Goal: Transaction & Acquisition: Purchase product/service

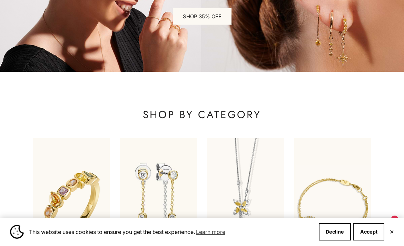
click at [373, 232] on button "Accept" at bounding box center [369, 231] width 31 height 17
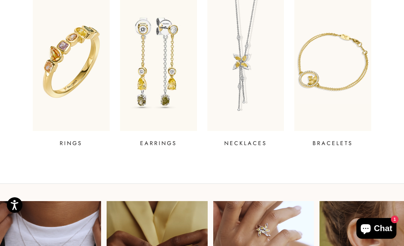
scroll to position [263, 0]
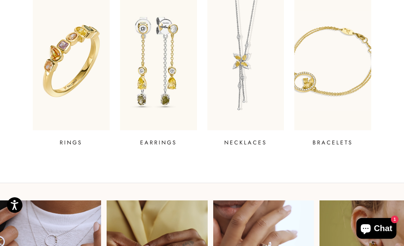
click at [340, 93] on img at bounding box center [333, 61] width 93 height 166
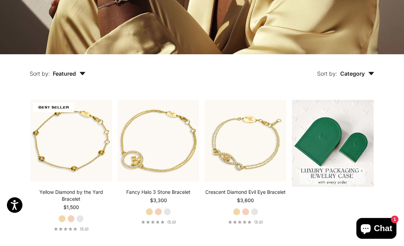
scroll to position [111, 0]
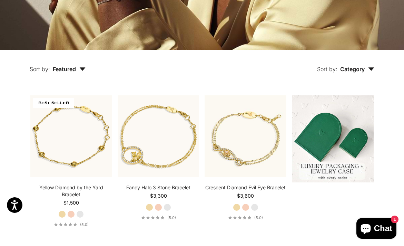
click at [373, 68] on icon "button" at bounding box center [372, 69] width 6 height 3
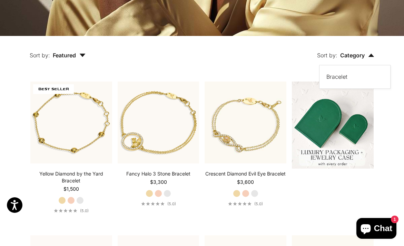
click at [79, 51] on button "Sort by: Featured" at bounding box center [58, 50] width 88 height 29
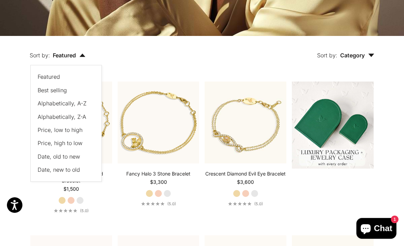
click at [70, 129] on span "Price, low to high" at bounding box center [60, 129] width 45 height 7
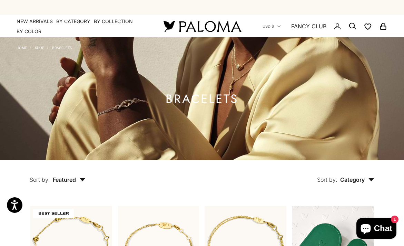
scroll to position [0, 0]
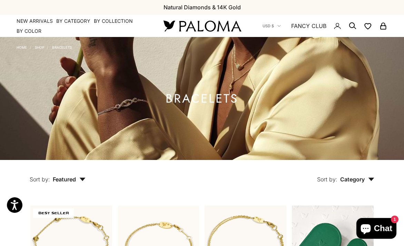
click at [354, 181] on span "Category" at bounding box center [357, 179] width 34 height 7
click at [39, 47] on link "Shop" at bounding box center [39, 47] width 9 height 4
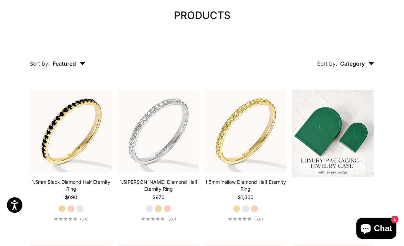
scroll to position [76, 0]
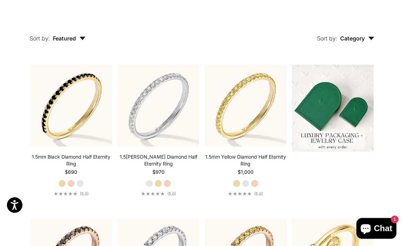
click at [370, 35] on span "Category" at bounding box center [357, 38] width 34 height 7
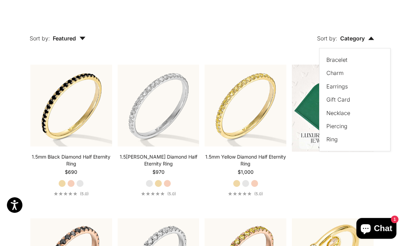
click at [339, 86] on label "Earrings" at bounding box center [337, 86] width 21 height 9
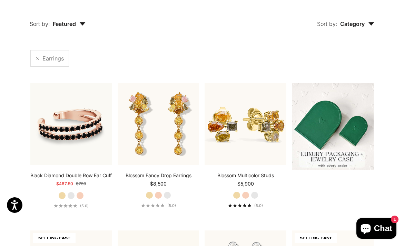
scroll to position [94, 0]
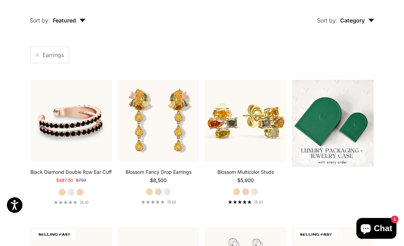
click at [81, 18] on span "Featured" at bounding box center [69, 20] width 33 height 7
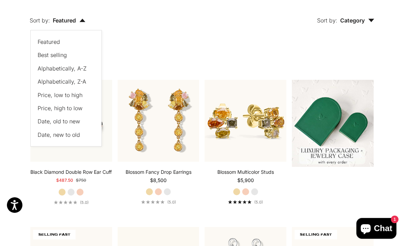
click at [71, 97] on span "Price, low to high" at bounding box center [60, 95] width 45 height 7
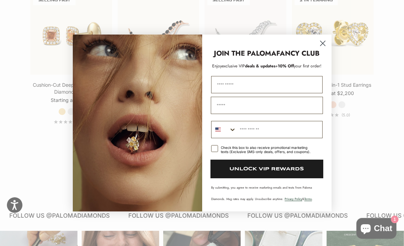
scroll to position [637, 0]
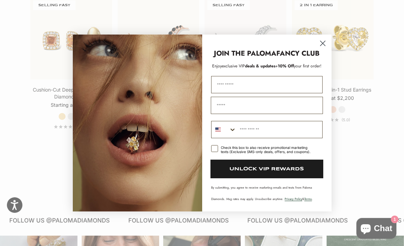
click at [323, 43] on icon "Close dialog" at bounding box center [322, 43] width 5 height 5
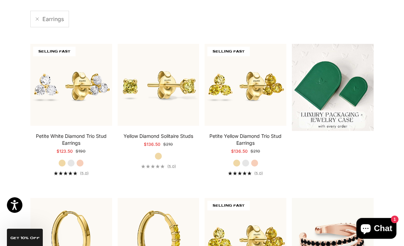
scroll to position [93, 0]
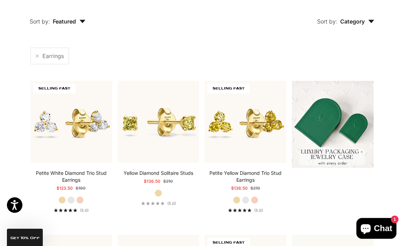
click at [79, 20] on icon "button" at bounding box center [82, 21] width 6 height 3
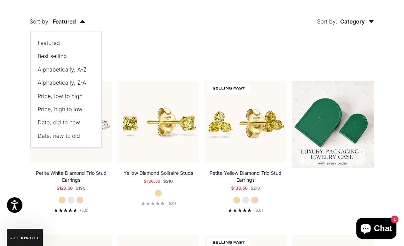
click at [184, 27] on div "Sort by: Category Sort by Bracelet Charm Earrings Gift Card Necklace Piercing R…" at bounding box center [246, 16] width 289 height 29
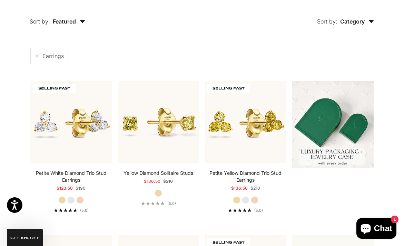
click at [77, 26] on button "Sort by: Featured" at bounding box center [58, 16] width 88 height 29
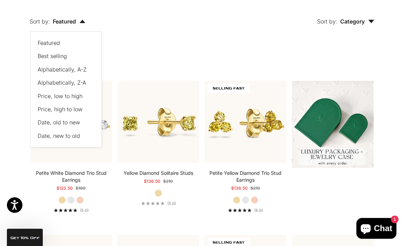
click at [61, 58] on span "Best selling" at bounding box center [52, 55] width 29 height 7
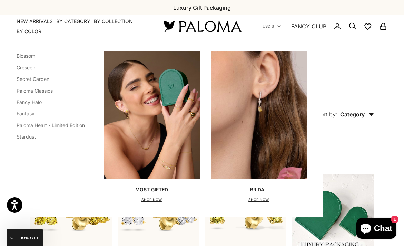
click at [153, 198] on p "SHOP NOW" at bounding box center [151, 199] width 33 height 7
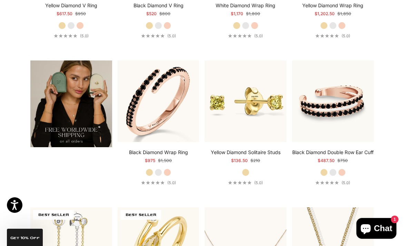
scroll to position [1062, 0]
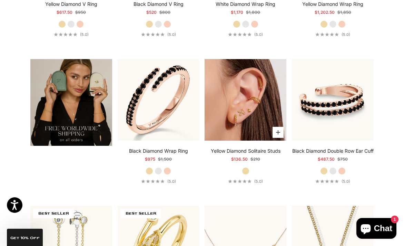
click at [245, 114] on img at bounding box center [246, 100] width 82 height 82
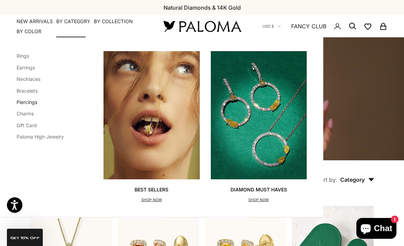
click at [27, 103] on link "Piercings" at bounding box center [27, 102] width 21 height 6
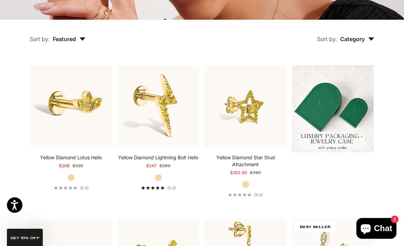
scroll to position [119, 0]
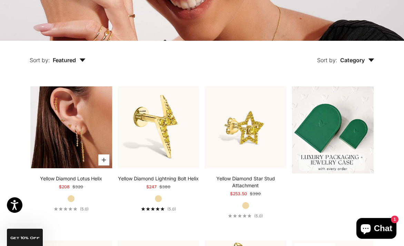
click at [88, 118] on img at bounding box center [71, 127] width 82 height 82
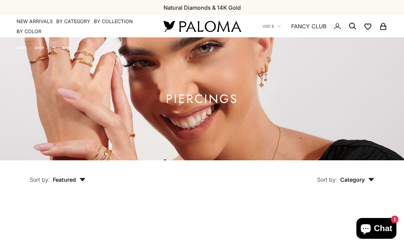
scroll to position [119, 0]
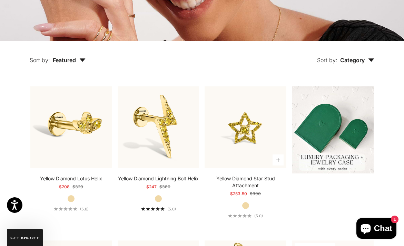
click at [241, 123] on img at bounding box center [246, 127] width 82 height 82
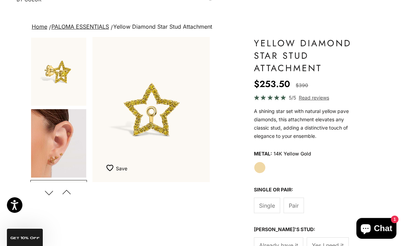
scroll to position [32, 0]
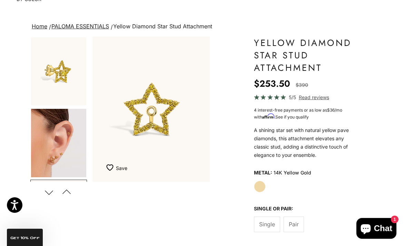
click at [300, 221] on label "Pair" at bounding box center [294, 225] width 20 height 16
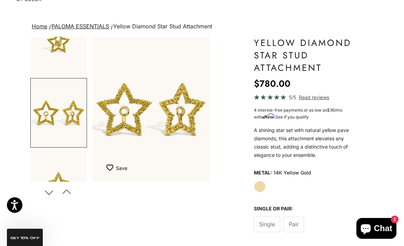
scroll to position [319, 0]
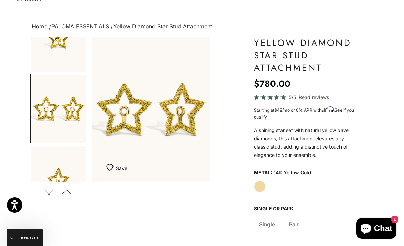
click at [272, 221] on span "Single" at bounding box center [267, 224] width 16 height 9
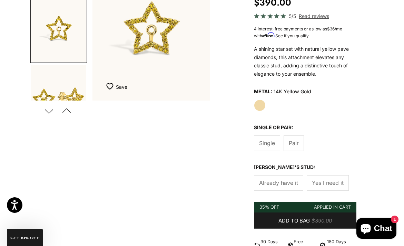
scroll to position [115, 0]
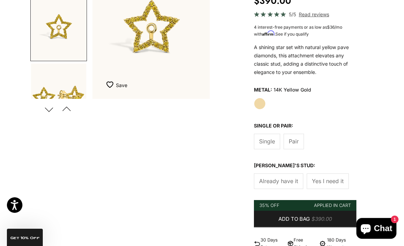
click at [325, 181] on span "Yes I need it" at bounding box center [328, 180] width 32 height 9
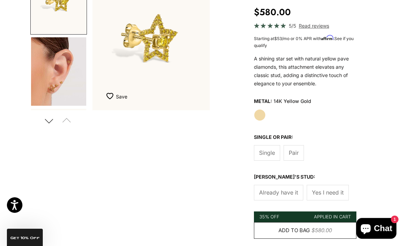
scroll to position [97, 0]
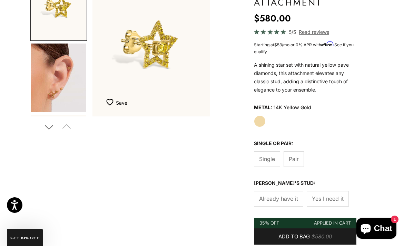
click at [279, 201] on span "Already have it" at bounding box center [278, 198] width 39 height 9
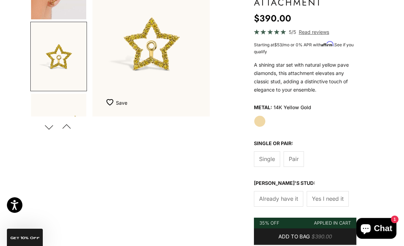
scroll to position [105, 0]
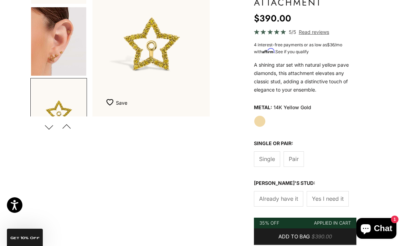
scroll to position [94, 0]
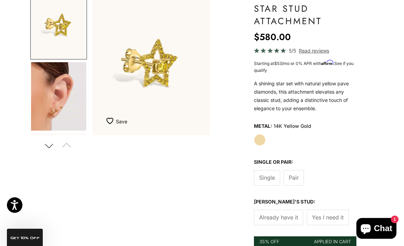
scroll to position [79, 0]
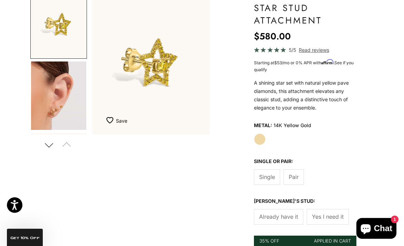
click at [293, 179] on span "Pair" at bounding box center [294, 176] width 10 height 9
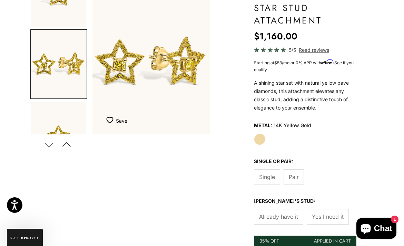
scroll to position [176, 0]
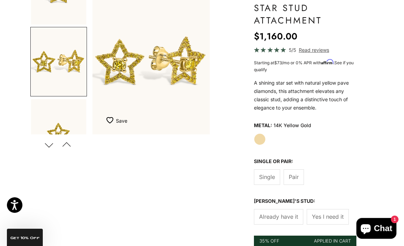
click at [275, 176] on span "Single" at bounding box center [267, 176] width 16 height 9
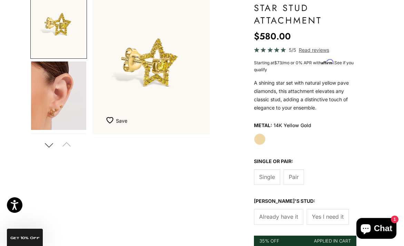
click at [278, 216] on span "Already have it" at bounding box center [278, 216] width 39 height 9
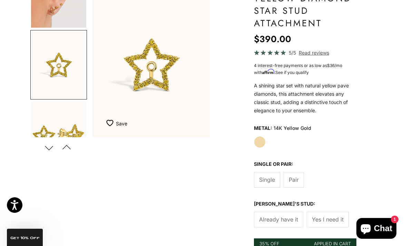
scroll to position [77, 0]
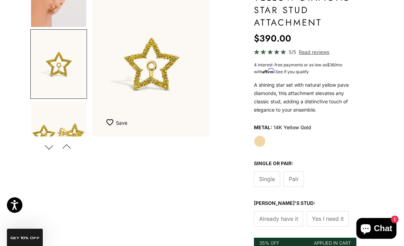
click at [333, 218] on span "Yes I need it" at bounding box center [328, 218] width 32 height 9
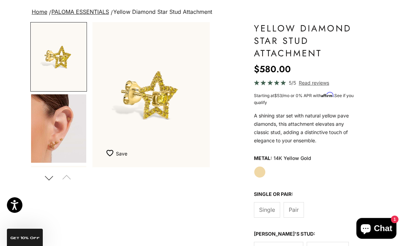
scroll to position [43, 0]
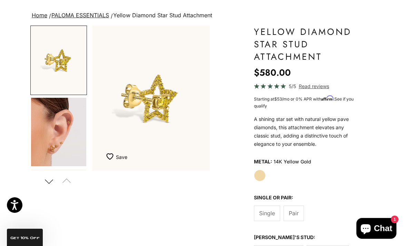
click at [88, 16] on link "PALOMA ESSENTIALS" at bounding box center [80, 15] width 58 height 7
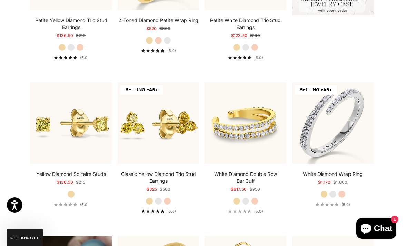
scroll to position [289, 0]
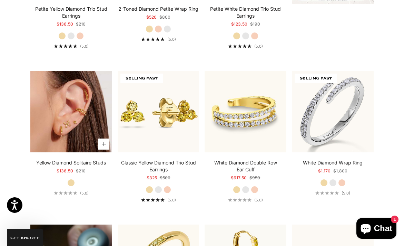
click at [89, 117] on img at bounding box center [71, 112] width 82 height 82
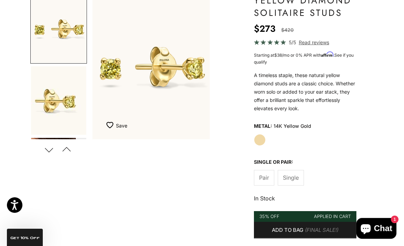
scroll to position [76, 0]
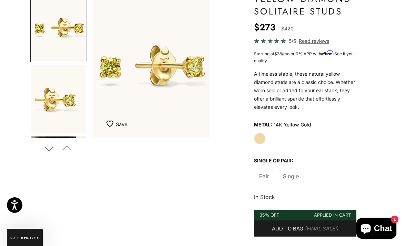
click at [297, 175] on span "Single" at bounding box center [291, 176] width 16 height 9
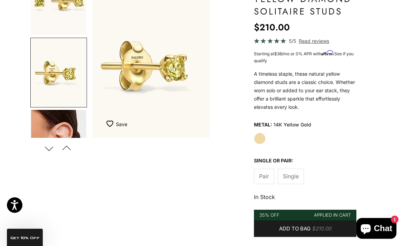
scroll to position [33, 0]
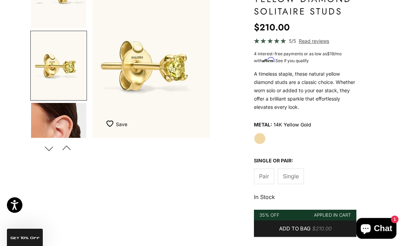
click at [52, 147] on button "Next" at bounding box center [49, 148] width 16 height 16
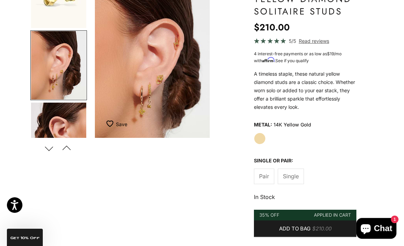
scroll to position [0, 252]
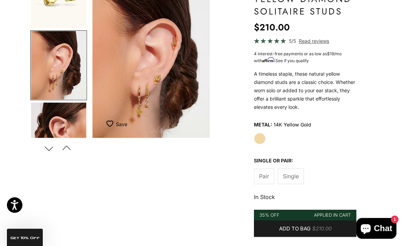
click at [54, 147] on button "Next" at bounding box center [49, 148] width 16 height 16
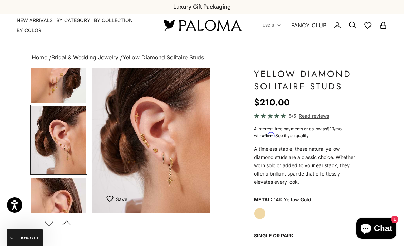
scroll to position [0, 0]
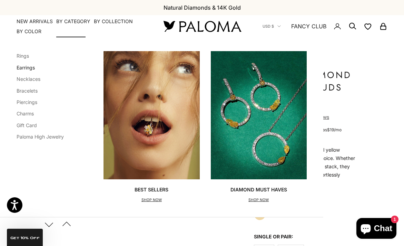
click at [24, 66] on link "Earrings" at bounding box center [26, 68] width 18 height 6
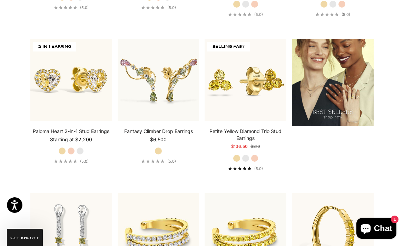
scroll to position [781, 0]
click at [249, 100] on img at bounding box center [246, 81] width 90 height 90
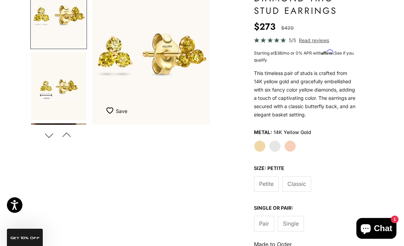
scroll to position [89, 0]
click at [303, 180] on span "Classic" at bounding box center [297, 183] width 19 height 9
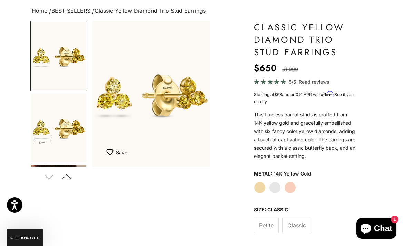
scroll to position [53, 0]
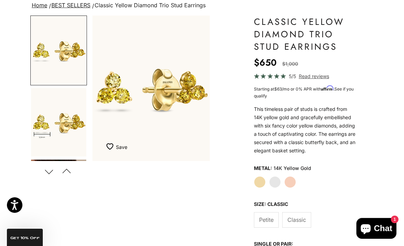
click at [268, 221] on span "Petite" at bounding box center [266, 219] width 15 height 9
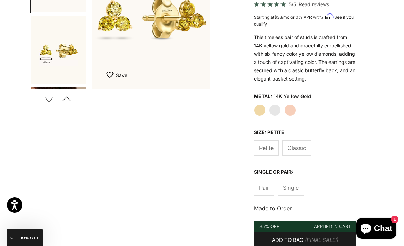
scroll to position [125, 0]
click at [293, 188] on span "Single" at bounding box center [291, 187] width 16 height 9
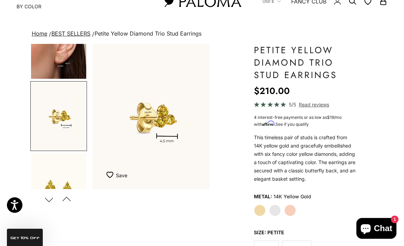
scroll to position [47, 0]
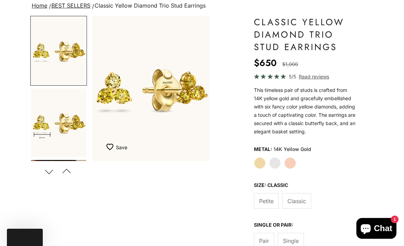
scroll to position [53, 0]
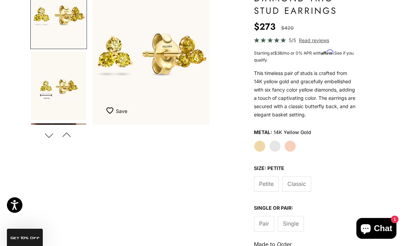
scroll to position [85, 0]
